Goal: Find specific page/section: Find specific page/section

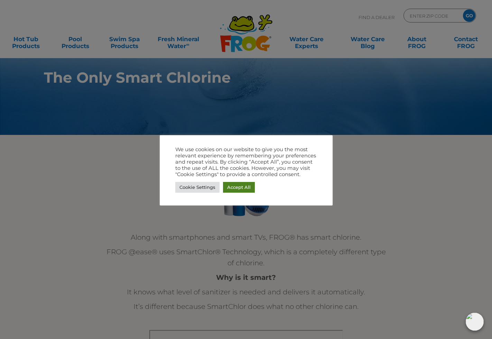
click at [243, 187] on link "Accept All" at bounding box center [239, 187] width 32 height 11
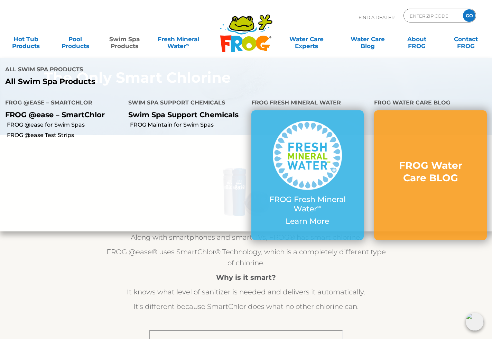
click at [121, 40] on link "Swim Spa Products" at bounding box center [124, 39] width 38 height 14
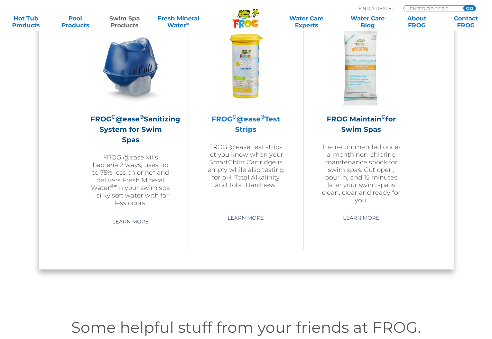
scroll to position [641, 0]
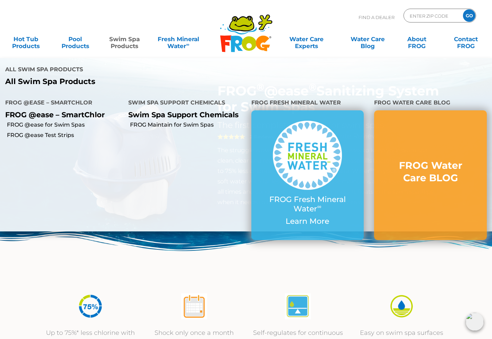
click at [303, 105] on h4 "FROG Fresh Mineral Water" at bounding box center [307, 103] width 113 height 14
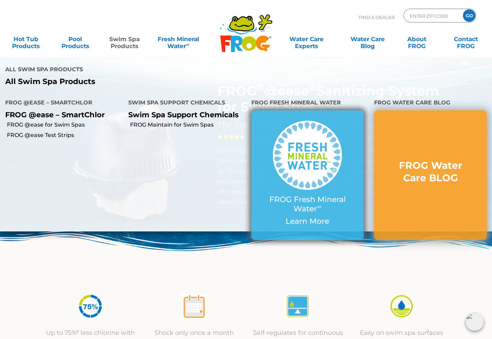
click at [301, 122] on img at bounding box center [307, 155] width 69 height 69
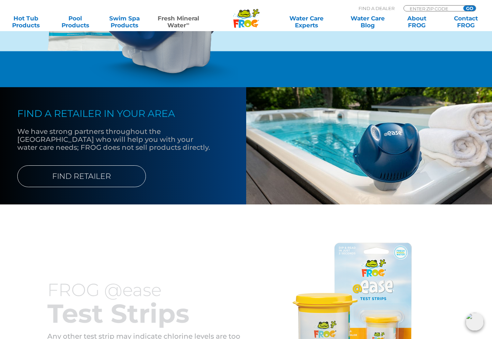
scroll to position [841, 0]
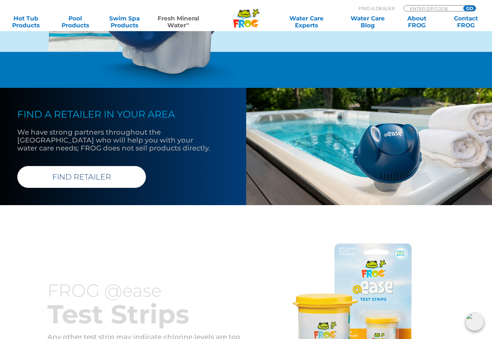
click at [96, 188] on link "FIND RETAILER" at bounding box center [81, 177] width 129 height 22
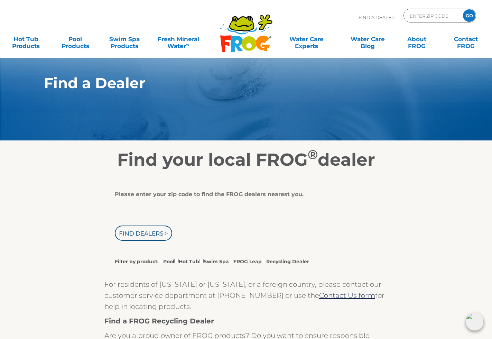
drag, startPoint x: 125, startPoint y: 218, endPoint x: 141, endPoint y: 216, distance: 15.4
click at [126, 218] on input "text" at bounding box center [133, 216] width 36 height 10
type input "29585"
click at [143, 234] on input "Find Dealers >" at bounding box center [143, 232] width 57 height 15
click at [142, 234] on input "Find Dealers >" at bounding box center [143, 232] width 57 height 15
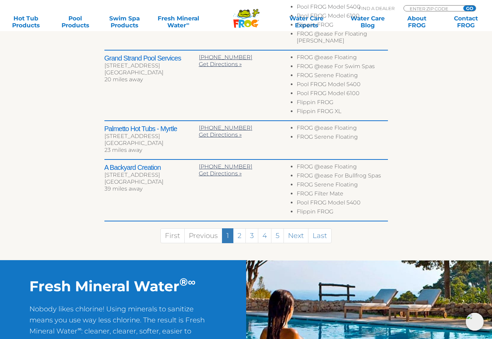
scroll to position [472, 0]
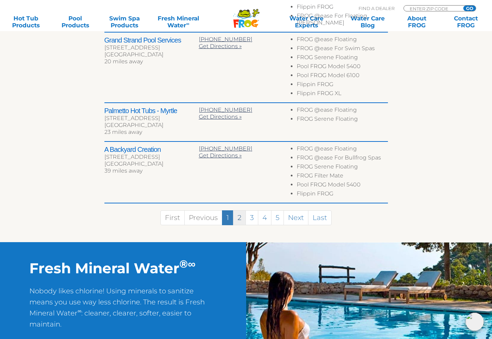
click at [238, 210] on link "2" at bounding box center [239, 217] width 13 height 15
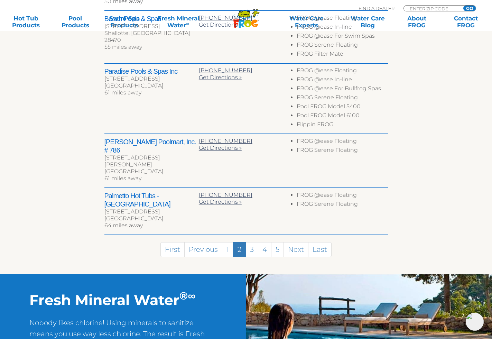
scroll to position [374, 0]
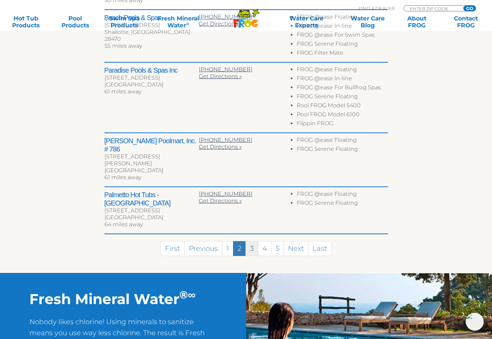
click at [253, 241] on link "3" at bounding box center [251, 248] width 13 height 15
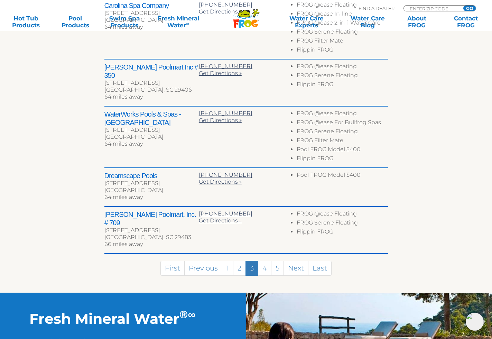
scroll to position [348, 0]
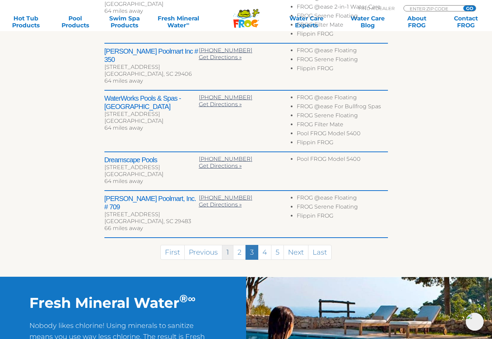
click at [227, 245] on link "1" at bounding box center [227, 252] width 11 height 15
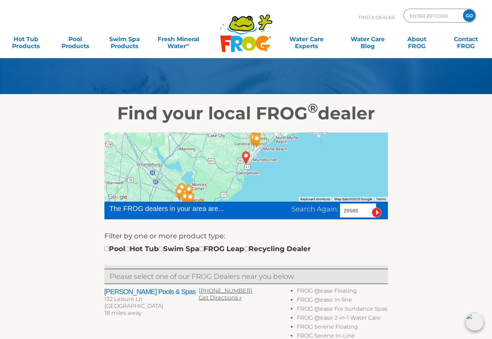
scroll to position [46, 0]
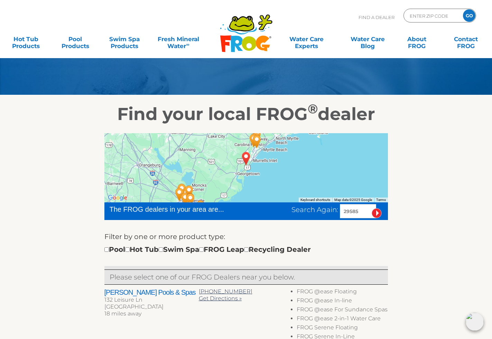
click at [163, 250] on input "checkbox" at bounding box center [161, 249] width 4 height 4
checkbox input "true"
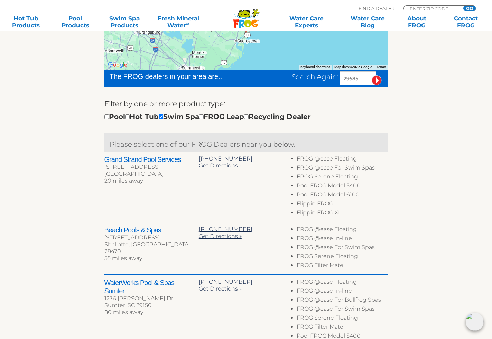
scroll to position [177, 0]
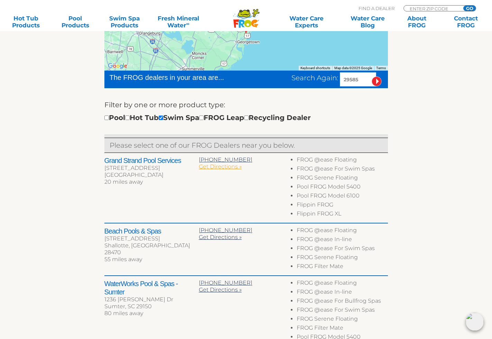
click at [214, 167] on span "Get Directions »" at bounding box center [220, 166] width 43 height 7
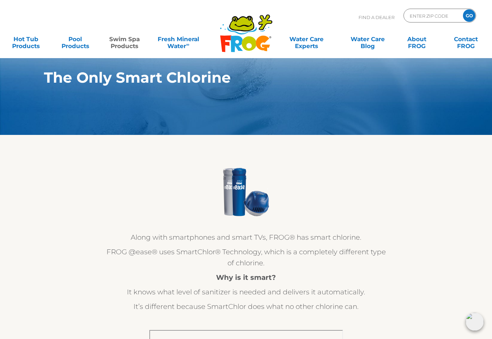
scroll to position [0, 0]
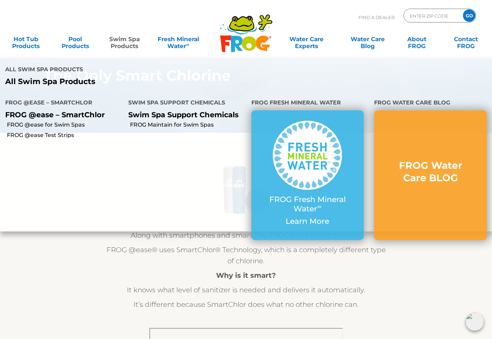
click at [123, 41] on link "Swim Spa Products" at bounding box center [124, 39] width 38 height 14
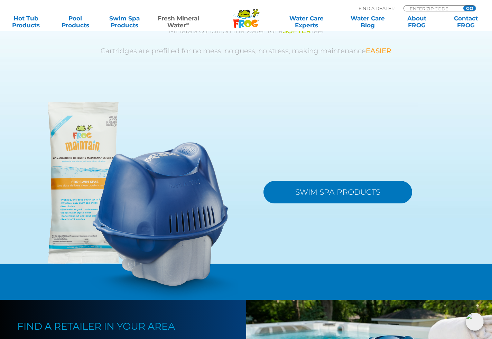
scroll to position [631, 0]
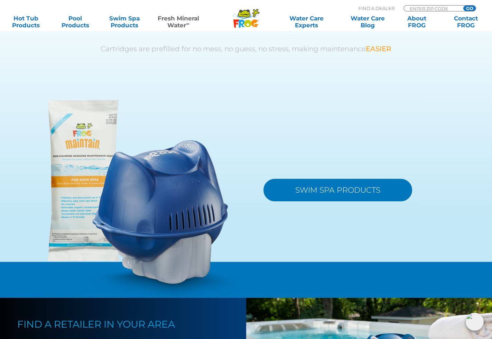
click at [322, 201] on link "SWIM SPA PRODUCTS" at bounding box center [337, 190] width 149 height 22
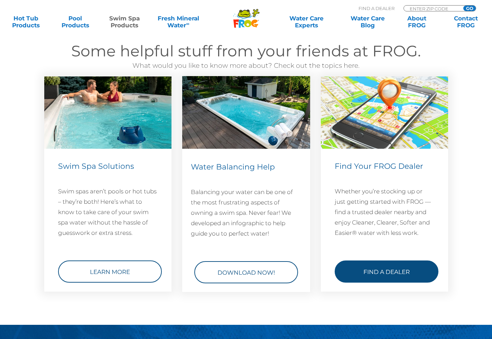
scroll to position [917, 0]
click at [382, 269] on link "Find a Dealer" at bounding box center [386, 271] width 104 height 22
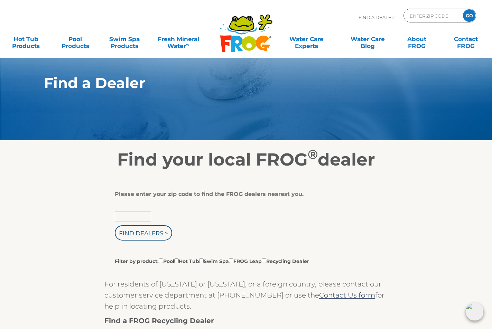
click at [137, 219] on input "text" at bounding box center [133, 216] width 36 height 10
type input "29585"
click at [147, 234] on input "Find Dealers >" at bounding box center [143, 232] width 57 height 15
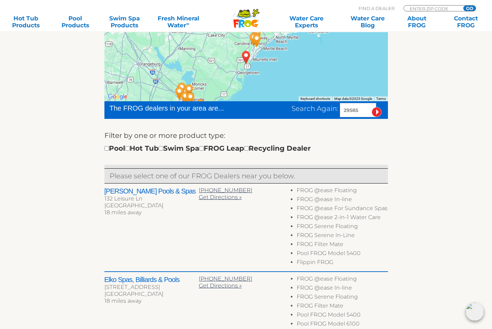
scroll to position [148, 0]
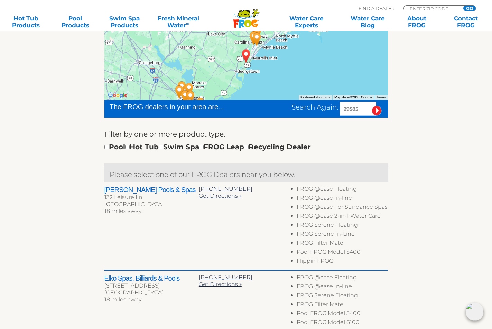
click at [163, 147] on input "checkbox" at bounding box center [161, 147] width 4 height 4
checkbox input "true"
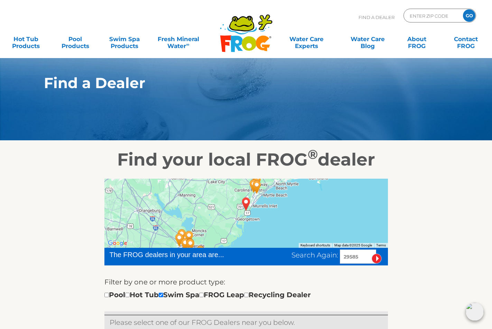
scroll to position [0, 0]
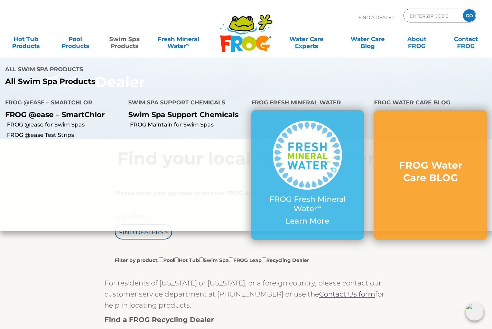
scroll to position [1, 0]
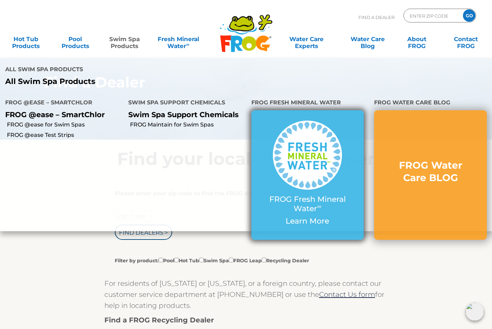
click at [303, 146] on img at bounding box center [307, 155] width 69 height 69
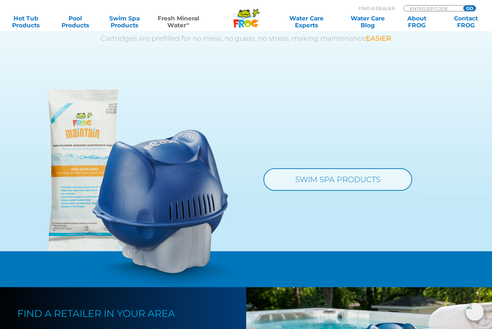
scroll to position [641, 0]
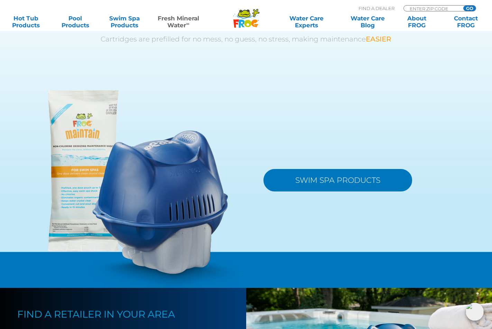
click at [333, 191] on link "SWIM SPA PRODUCTS" at bounding box center [337, 180] width 149 height 22
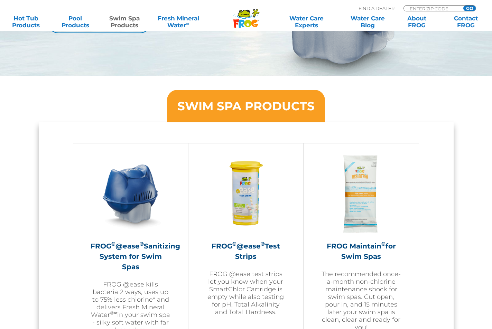
scroll to position [525, 0]
